Goal: Check status: Check status

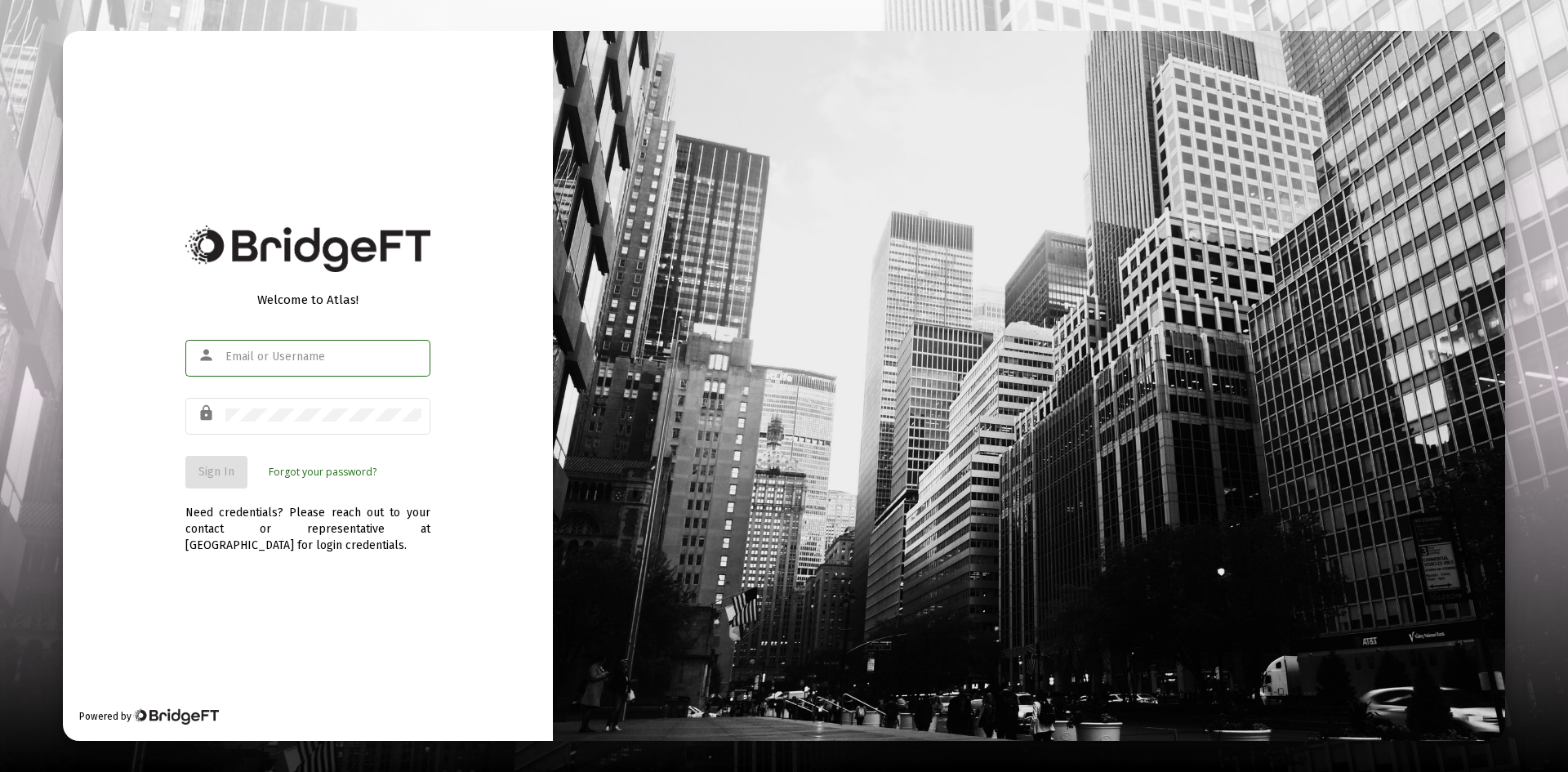
type input "[PERSON_NAME][EMAIL_ADDRESS][DOMAIN_NAME]"
click at [482, 645] on div "Welcome to Atlas! person [PERSON_NAME][EMAIL_ADDRESS][DOMAIN_NAME] lock Sign In…" at bounding box center [308, 386] width 490 height 710
click at [227, 468] on span "Sign In" at bounding box center [216, 471] width 36 height 14
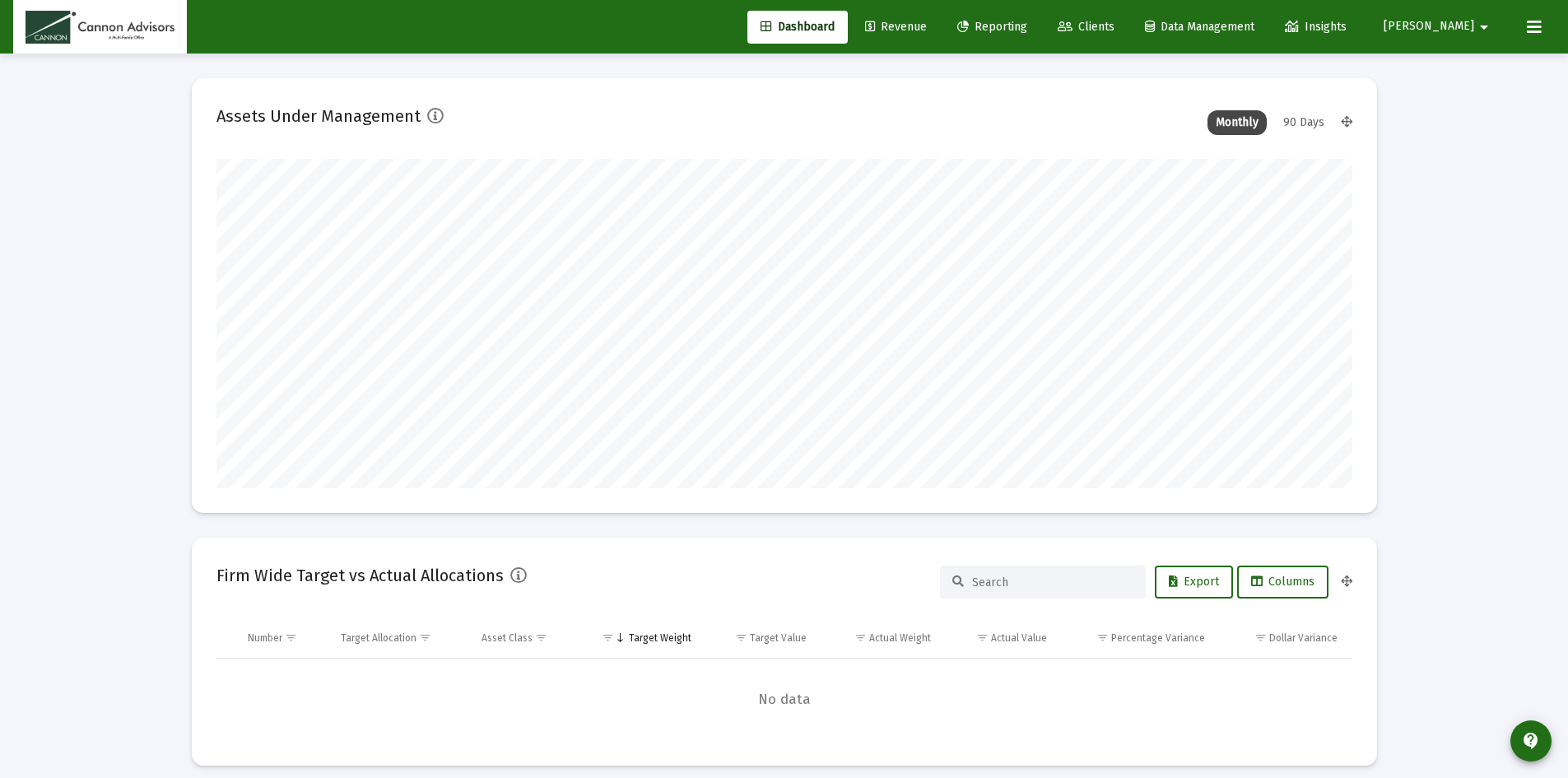
scroll to position [330, 612]
type input "[DATE]"
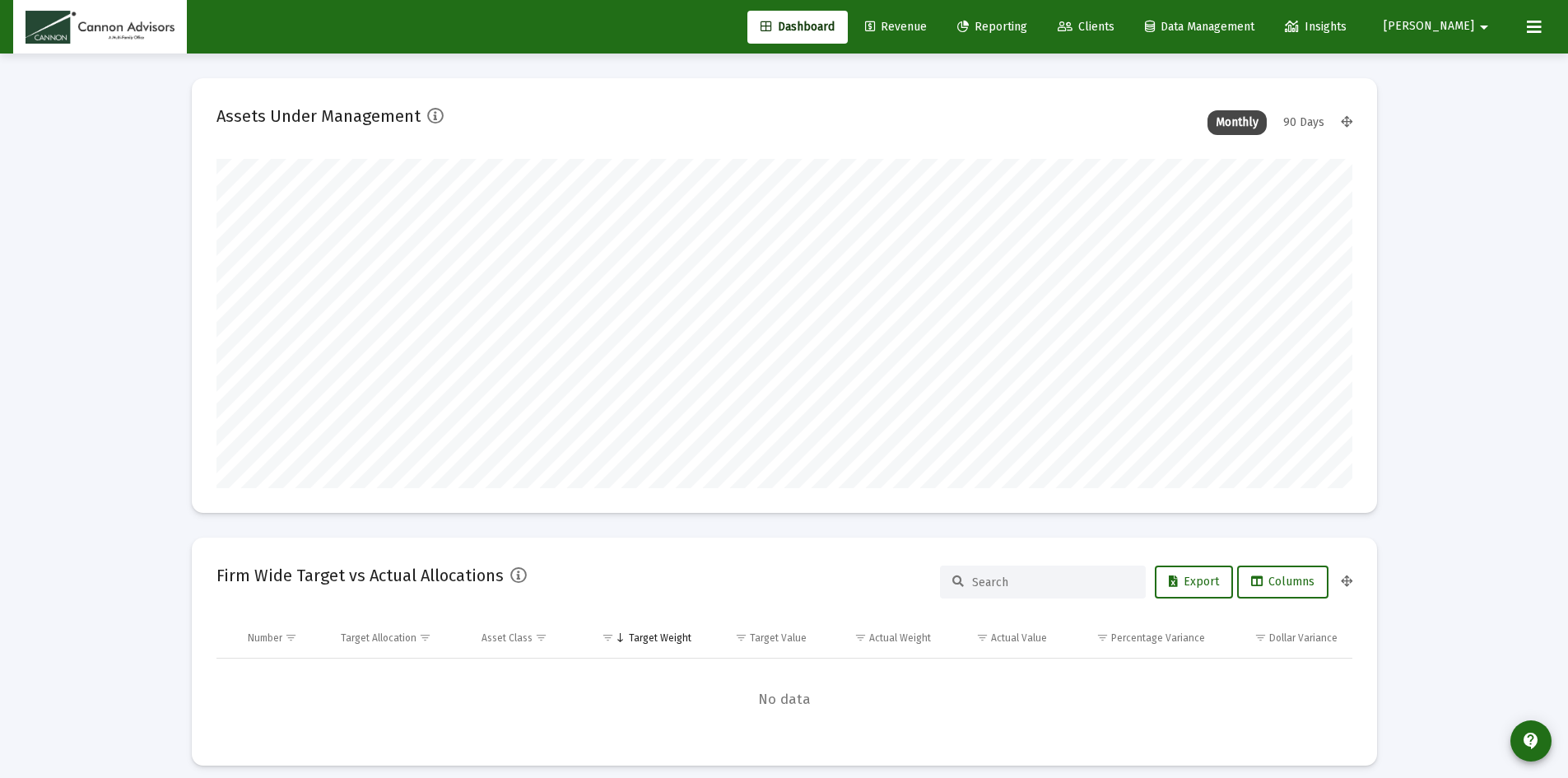
click at [1318, 119] on div "90 Days" at bounding box center [1303, 123] width 57 height 25
click at [1232, 124] on div "Monthly" at bounding box center [1236, 123] width 59 height 25
